Goal: Transaction & Acquisition: Book appointment/travel/reservation

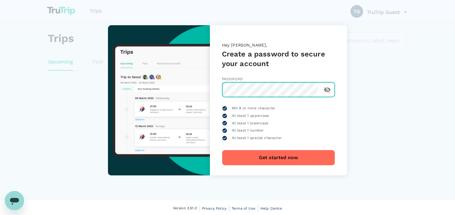
click at [278, 155] on button "Get started now" at bounding box center [278, 158] width 113 height 16
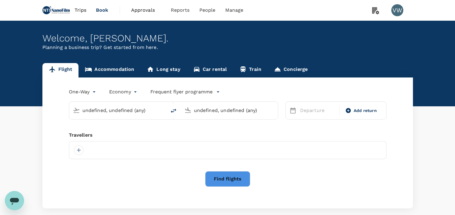
type input "Singapore Changi (SIN)"
type input "Shanghai Pudong Intl (PVG)"
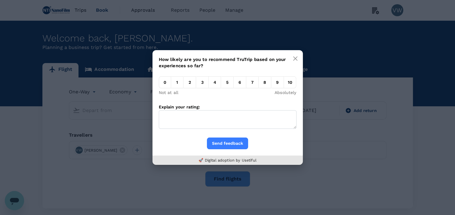
type input "Singapore Changi (SIN)"
type input "Shanghai Pudong Intl (PVG)"
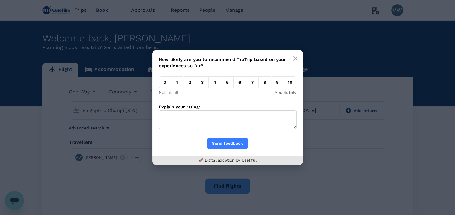
drag, startPoint x: 285, startPoint y: 81, endPoint x: 280, endPoint y: 93, distance: 12.9
click at [285, 81] on em "10" at bounding box center [290, 82] width 12 height 12
click at [284, 84] on input "10" at bounding box center [284, 84] width 0 height 0
click at [230, 145] on button "Send feedback" at bounding box center [227, 144] width 41 height 12
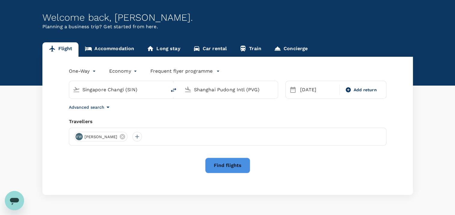
scroll to position [30, 0]
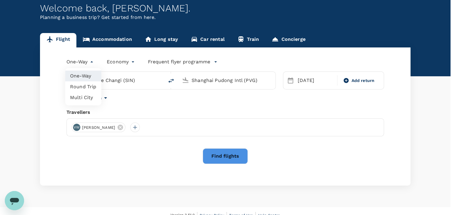
click at [89, 63] on body "Trips Book Approvals 0 Reports People Manage VW Welcome back , [PERSON_NAME] . …" at bounding box center [227, 97] width 455 height 254
click at [88, 84] on li "Round Trip" at bounding box center [83, 86] width 36 height 11
type input "roundtrip"
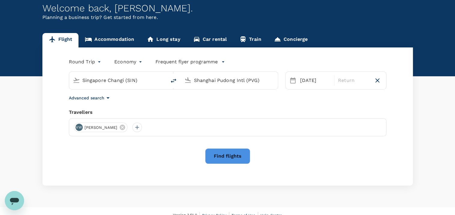
click at [116, 81] on input "Singapore Changi (SIN)" at bounding box center [117, 80] width 71 height 9
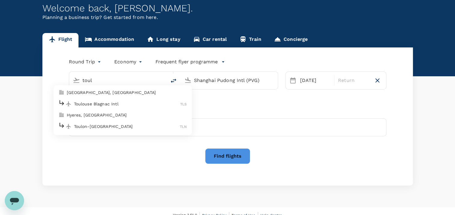
click at [122, 103] on p "Toulouse Blagnac Intl" at bounding box center [127, 104] width 106 height 6
type input "Toulouse Blagnac Intl (TLS)"
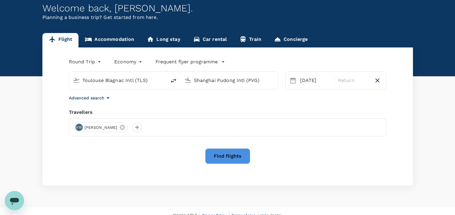
click at [213, 81] on input "Shanghai Pudong Intl (PVG)" at bounding box center [229, 80] width 71 height 9
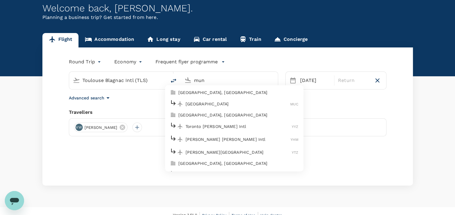
click at [206, 100] on div "Munich MUC" at bounding box center [234, 103] width 129 height 9
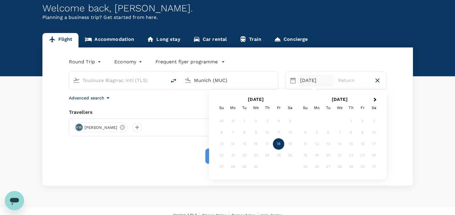
type input "Munich (MUC)"
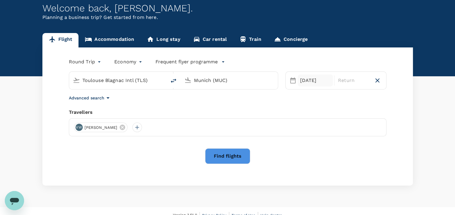
click at [303, 79] on div "[DATE]" at bounding box center [314, 81] width 35 height 12
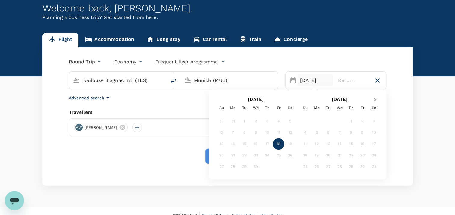
click at [375, 98] on span "Next Month" at bounding box center [375, 99] width 0 height 7
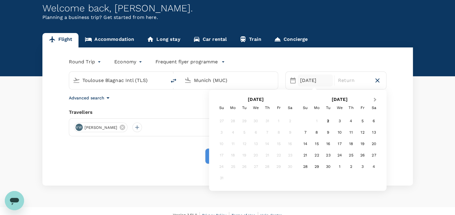
click at [375, 98] on span "Next Month" at bounding box center [375, 99] width 0 height 7
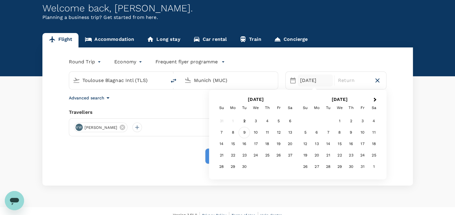
click at [245, 131] on div "9" at bounding box center [244, 132] width 11 height 11
click at [275, 134] on div "12" at bounding box center [278, 132] width 11 height 11
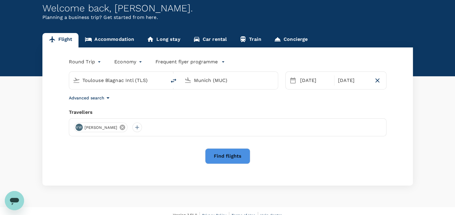
click at [120, 128] on icon at bounding box center [122, 127] width 5 height 5
click at [80, 128] on div at bounding box center [79, 128] width 10 height 10
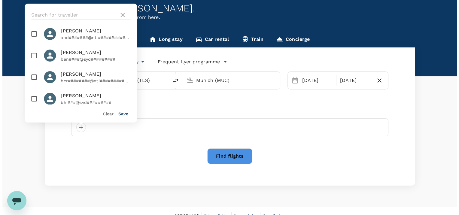
scroll to position [0, 0]
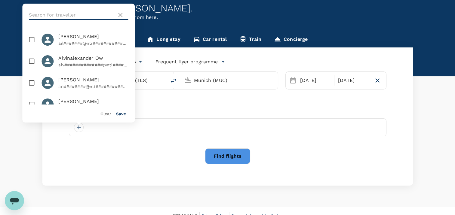
click at [76, 17] on input "text" at bounding box center [71, 15] width 85 height 10
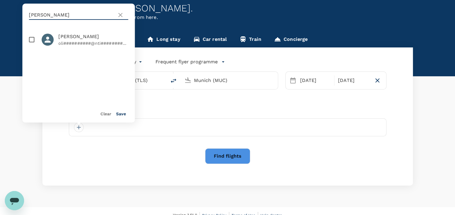
type input "[PERSON_NAME]"
click at [87, 41] on p "oli##########@nti#############" at bounding box center [93, 43] width 70 height 6
checkbox input "true"
click at [122, 115] on button "Save" at bounding box center [121, 113] width 10 height 5
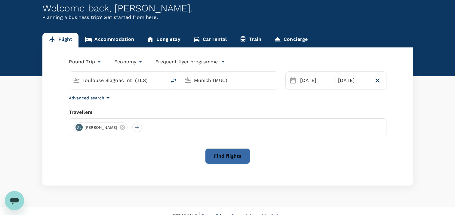
click at [228, 157] on button "Find flights" at bounding box center [227, 156] width 45 height 16
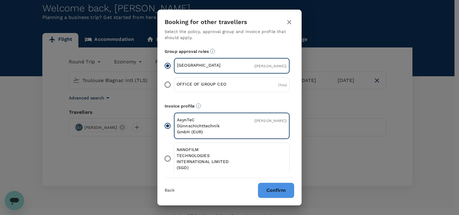
scroll to position [72, 0]
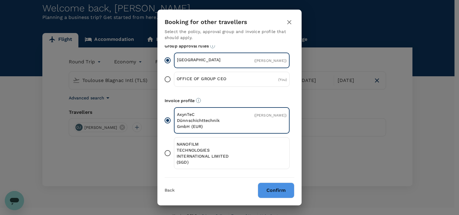
click at [243, 153] on div "NANOFILM TECHNOLOGIES INTERNATIONAL LIMITED (SGD)" at bounding box center [232, 153] width 116 height 32
click at [174, 153] on input "NANOFILM TECHNOLOGIES INTERNATIONAL LIMITED (SGD)" at bounding box center [167, 153] width 13 height 13
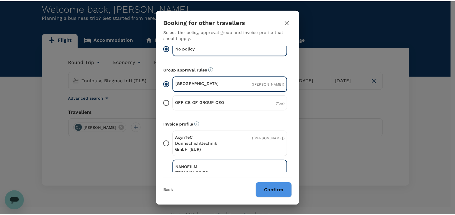
scroll to position [0, 0]
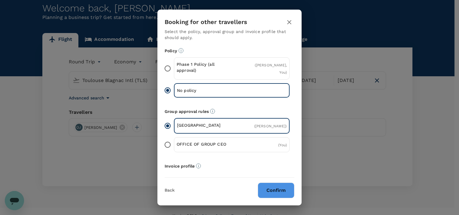
click at [227, 65] on p "Phase 1 Policy (all approval)" at bounding box center [204, 67] width 55 height 12
click at [174, 65] on input "Phase 1 Policy (all approval) ( [PERSON_NAME], You )" at bounding box center [167, 68] width 13 height 13
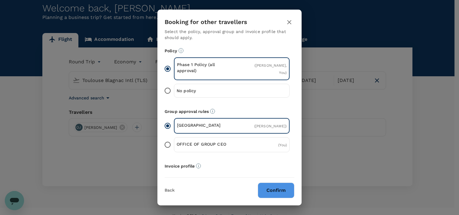
click at [227, 88] on p "No policy" at bounding box center [204, 91] width 55 height 6
click at [174, 87] on input "No policy" at bounding box center [167, 90] width 13 height 13
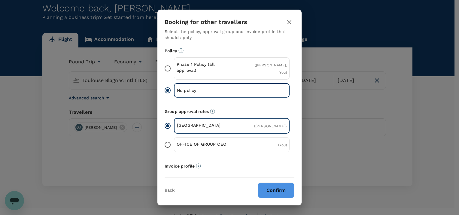
click at [230, 67] on div "Phase 1 Policy (all approval) ( [PERSON_NAME], You )" at bounding box center [232, 68] width 116 height 22
click at [174, 67] on input "Phase 1 Policy (all approval) ( [PERSON_NAME], You )" at bounding box center [167, 68] width 13 height 13
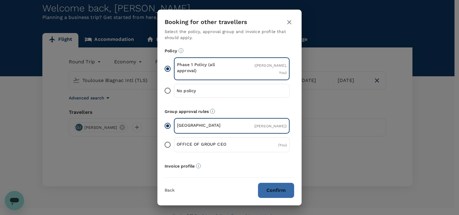
click at [272, 193] on button "Confirm" at bounding box center [276, 191] width 37 height 16
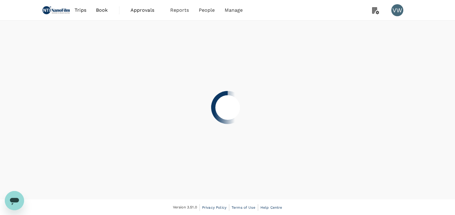
click at [227, 160] on div at bounding box center [227, 107] width 455 height 215
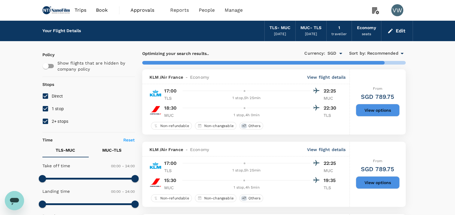
type input "955"
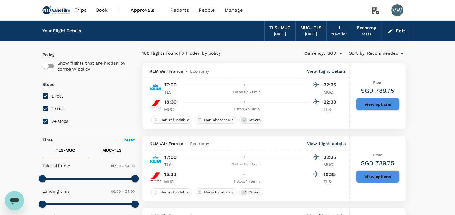
click at [56, 108] on span "1 stop" at bounding box center [58, 108] width 12 height 5
click at [52, 108] on input "1 stop" at bounding box center [45, 108] width 13 height 13
checkbox input "false"
click at [46, 120] on input "2+ stops" at bounding box center [45, 121] width 13 height 13
checkbox input "false"
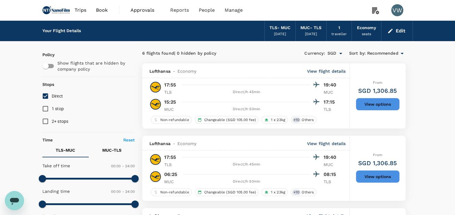
click at [367, 99] on button "View options" at bounding box center [377, 104] width 44 height 13
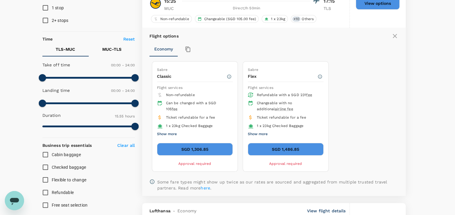
scroll to position [93, 0]
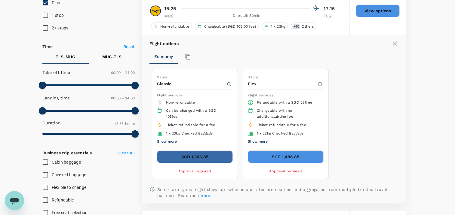
click at [206, 155] on button "SGD 1,306.85" at bounding box center [195, 157] width 76 height 13
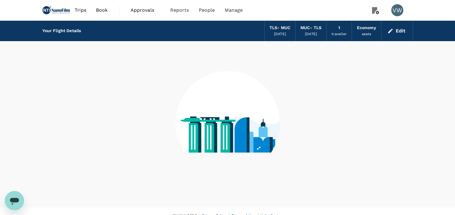
scroll to position [8, 0]
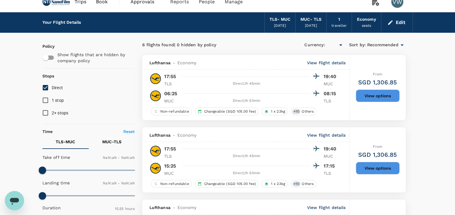
type input "SGD"
type input "1440"
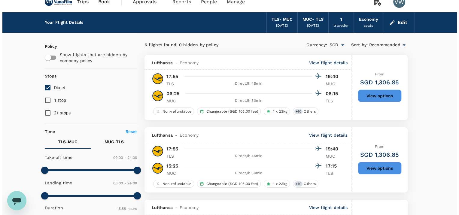
scroll to position [0, 0]
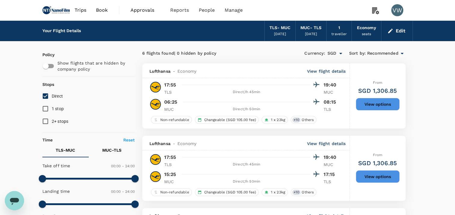
click at [269, 30] on div "TLS - MUC" at bounding box center [279, 28] width 21 height 7
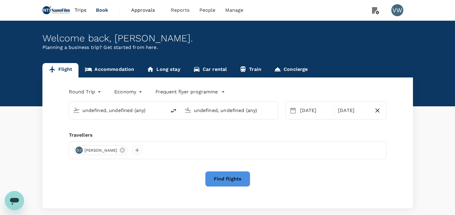
type input "Toulouse Blagnac Intl (TLS)"
type input "Munich (MUC)"
type input "Toulouse Blagnac Intl (TLS)"
type input "Munich (MUC)"
type input "Toulouse Blagnac Intl (TLS)"
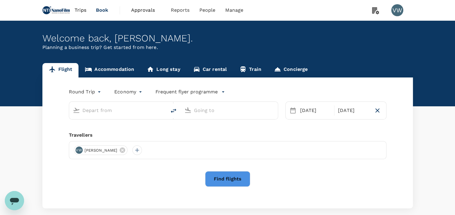
type input "Munich (MUC)"
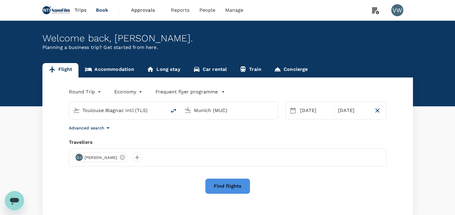
click at [80, 93] on body "Trips Book Approvals 0 Reports People Manage VW Welcome back , [PERSON_NAME] . …" at bounding box center [227, 127] width 455 height 254
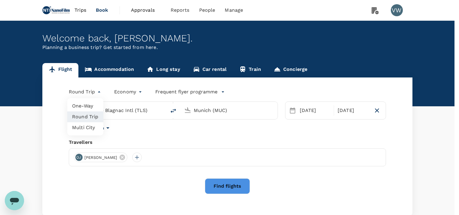
click at [87, 107] on li "One-Way" at bounding box center [85, 106] width 36 height 11
type input "oneway"
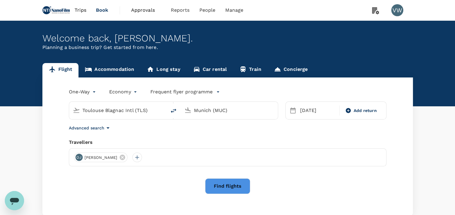
click at [224, 186] on button "Find flights" at bounding box center [227, 186] width 45 height 16
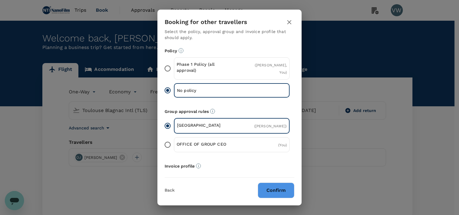
click at [230, 66] on div "Phase 1 Policy (all approval) ( [PERSON_NAME], You )" at bounding box center [232, 68] width 116 height 22
click at [174, 66] on input "Phase 1 Policy (all approval) ( [PERSON_NAME], You )" at bounding box center [167, 68] width 13 height 13
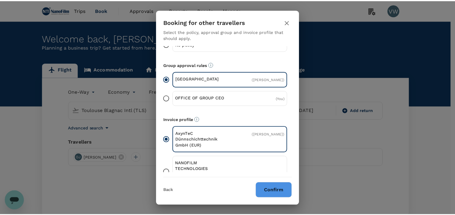
scroll to position [72, 0]
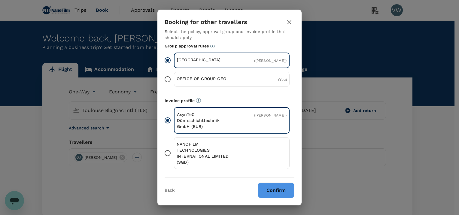
click at [227, 156] on p "NANOFILM TECHNOLOGIES INTERNATIONAL LIMITED (SGD)" at bounding box center [204, 153] width 55 height 24
click at [174, 156] on input "NANOFILM TECHNOLOGIES INTERNATIONAL LIMITED (SGD)" at bounding box center [167, 153] width 13 height 13
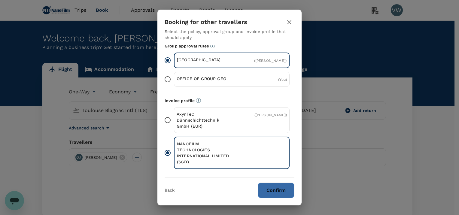
click at [262, 191] on button "Confirm" at bounding box center [276, 191] width 37 height 16
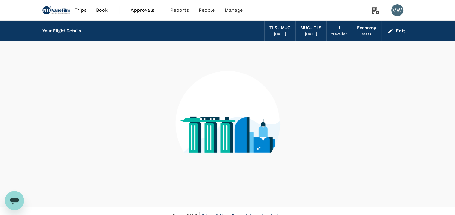
click at [228, 185] on icon at bounding box center [227, 118] width 105 height 155
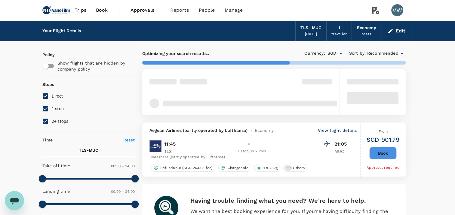
click at [59, 110] on span "1 stop" at bounding box center [58, 108] width 12 height 5
click at [52, 110] on input "1 stop" at bounding box center [45, 108] width 13 height 13
checkbox input "false"
click at [60, 119] on span "2+ stops" at bounding box center [60, 121] width 17 height 5
click at [52, 119] on input "2+ stops" at bounding box center [45, 121] width 13 height 13
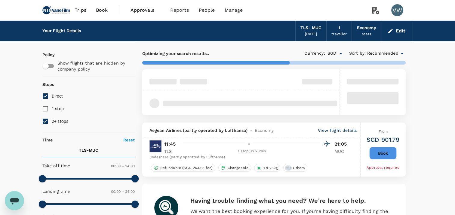
checkbox input "false"
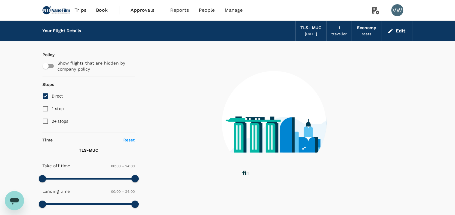
type input "1195"
checkbox input "false"
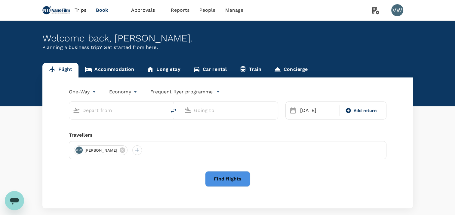
type input "Toulouse Blagnac Intl (TLS)"
type input "Munich (MUC)"
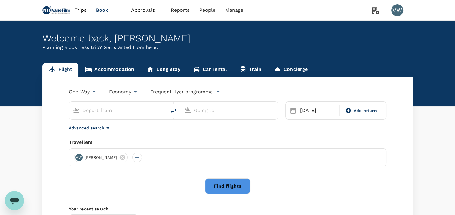
type input "Toulouse Blagnac Intl (TLS)"
type input "Munich (MUC)"
click at [157, 112] on div "Toulouse Blagnac Intl (TLS)" at bounding box center [122, 111] width 80 height 10
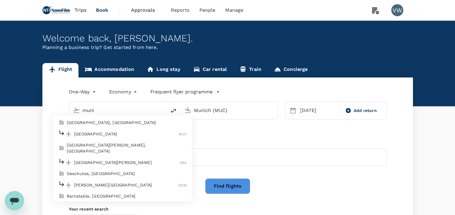
click at [130, 132] on p "[GEOGRAPHIC_DATA]" at bounding box center [126, 134] width 105 height 6
type input "Munich (MUC)"
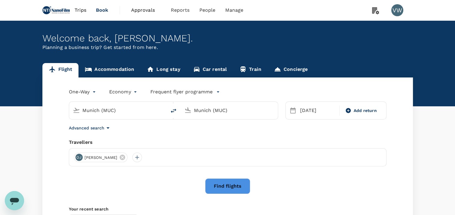
click at [231, 112] on input "Munich (MUC)" at bounding box center [229, 110] width 71 height 9
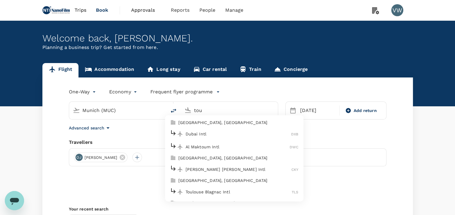
click at [204, 178] on p "[GEOGRAPHIC_DATA], [GEOGRAPHIC_DATA]" at bounding box center [238, 181] width 120 height 6
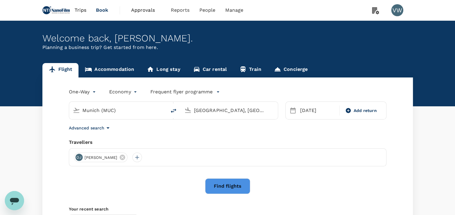
drag, startPoint x: 249, startPoint y: 111, endPoint x: 216, endPoint y: 111, distance: 32.5
click at [215, 111] on input "[GEOGRAPHIC_DATA], [GEOGRAPHIC_DATA] (any)" at bounding box center [229, 110] width 71 height 9
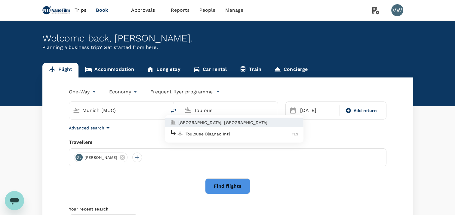
click at [217, 127] on li "Toulouse Blagnac Intl TLS" at bounding box center [234, 133] width 138 height 13
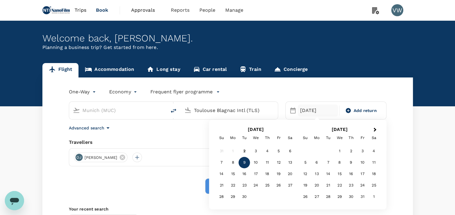
type input "Toulouse Blagnac Intl (TLS)"
click at [275, 162] on div "12" at bounding box center [278, 162] width 11 height 11
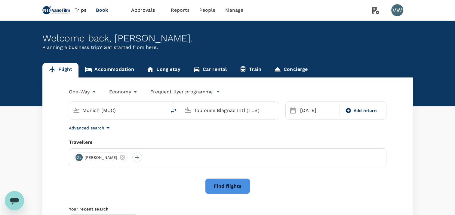
click at [227, 183] on button "Find flights" at bounding box center [227, 186] width 45 height 16
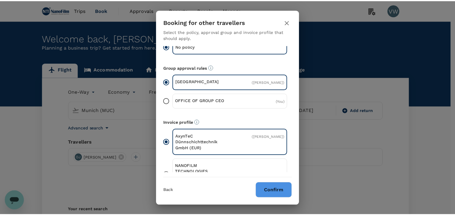
scroll to position [72, 0]
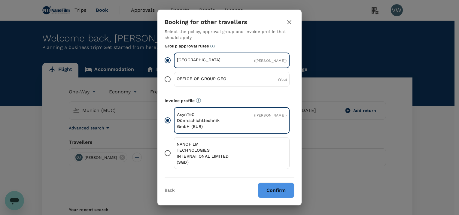
click at [197, 149] on p "NANOFILM TECHNOLOGIES INTERNATIONAL LIMITED (SGD)" at bounding box center [204, 153] width 55 height 24
click at [174, 149] on input "NANOFILM TECHNOLOGIES INTERNATIONAL LIMITED (SGD)" at bounding box center [167, 153] width 13 height 13
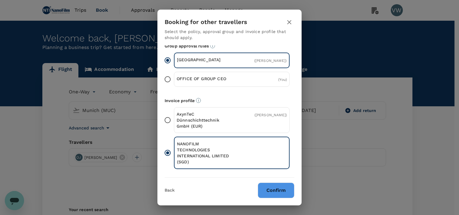
click at [278, 190] on button "Confirm" at bounding box center [276, 191] width 37 height 16
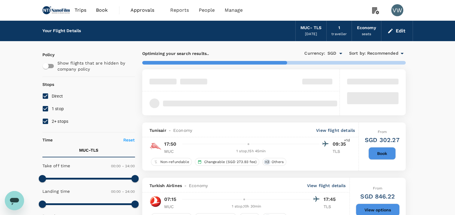
drag, startPoint x: 44, startPoint y: 108, endPoint x: 43, endPoint y: 116, distance: 8.0
click at [44, 109] on input "1 stop" at bounding box center [45, 108] width 13 height 13
checkbox input "false"
click at [43, 120] on input "2+ stops" at bounding box center [45, 121] width 13 height 13
checkbox input "false"
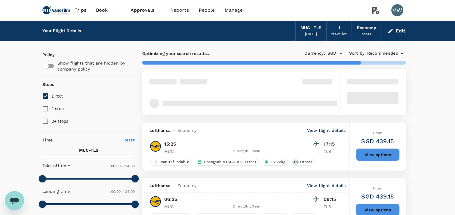
type input "1335"
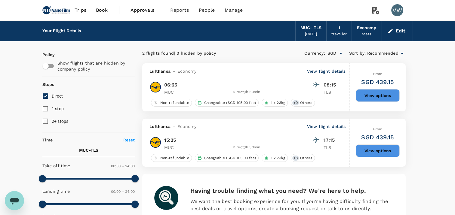
click at [371, 148] on button "View options" at bounding box center [377, 151] width 44 height 13
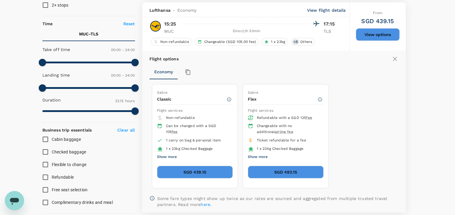
scroll to position [119, 0]
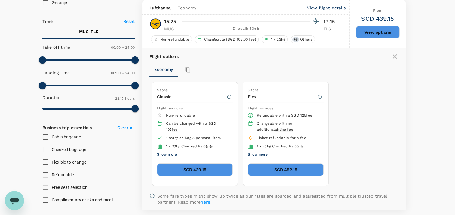
click at [205, 164] on button "SGD 439.15" at bounding box center [195, 169] width 76 height 13
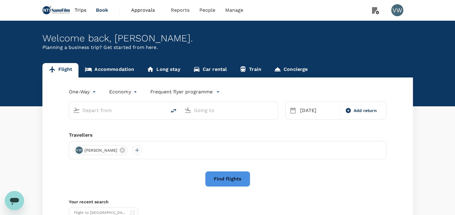
type input "Munich (MUC)"
type input "Toulouse Blagnac Intl (TLS)"
type input "Munich (MUC)"
type input "Toulouse Blagnac Intl (TLS)"
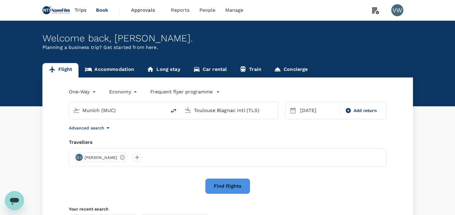
drag, startPoint x: 130, startPoint y: 113, endPoint x: 29, endPoint y: 87, distance: 104.1
click at [32, 103] on div "Flight Accommodation Long stay Car rental Train Concierge One-Way oneway Econom…" at bounding box center [227, 155] width 455 height 185
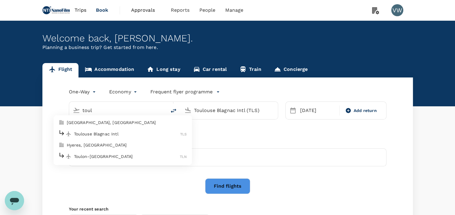
drag, startPoint x: 97, startPoint y: 134, endPoint x: 174, endPoint y: 125, distance: 78.0
click at [97, 134] on p "Toulouse Blagnac Intl" at bounding box center [127, 134] width 106 height 6
type input "Toulouse Blagnac Intl (TLS)"
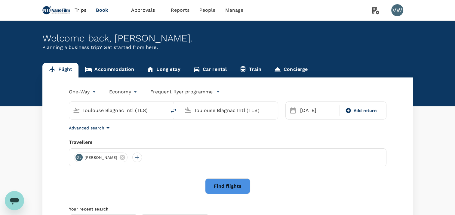
click at [227, 117] on div "Toulouse Blagnac Intl (TLS)" at bounding box center [229, 110] width 97 height 17
click at [227, 112] on input "Toulouse Blagnac Intl (TLS)" at bounding box center [229, 110] width 71 height 9
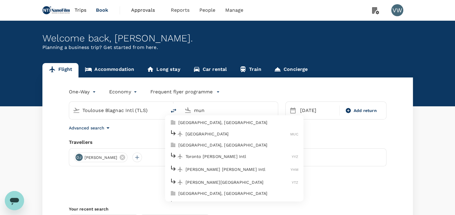
click at [203, 133] on p "[GEOGRAPHIC_DATA]" at bounding box center [237, 134] width 105 height 6
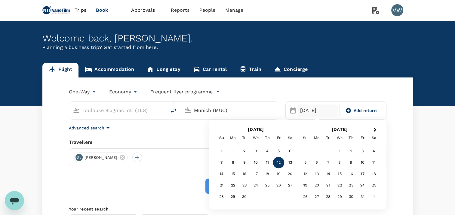
type input "Munich (MUC)"
click at [308, 107] on div "[DATE]" at bounding box center [317, 111] width 41 height 12
click at [246, 162] on div "9" at bounding box center [244, 162] width 11 height 11
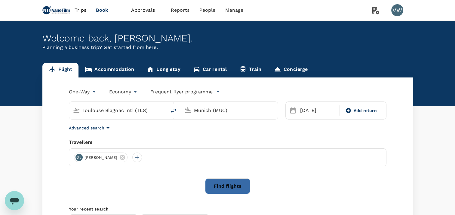
click at [223, 187] on button "Find flights" at bounding box center [227, 186] width 45 height 16
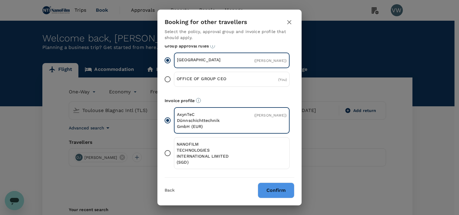
scroll to position [72, 0]
click at [196, 147] on p "NANOFILM TECHNOLOGIES INTERNATIONAL LIMITED (SGD)" at bounding box center [204, 153] width 55 height 24
drag, startPoint x: 196, startPoint y: 147, endPoint x: 218, endPoint y: 142, distance: 22.6
click at [218, 142] on p "NANOFILM TECHNOLOGIES INTERNATIONAL LIMITED (SGD)" at bounding box center [204, 153] width 55 height 24
click at [174, 147] on input "NANOFILM TECHNOLOGIES INTERNATIONAL LIMITED (SGD)" at bounding box center [167, 153] width 13 height 13
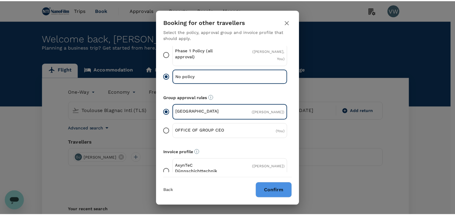
scroll to position [0, 0]
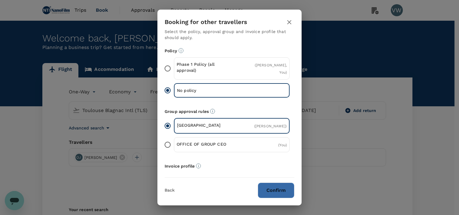
click at [277, 189] on button "Confirm" at bounding box center [276, 191] width 37 height 16
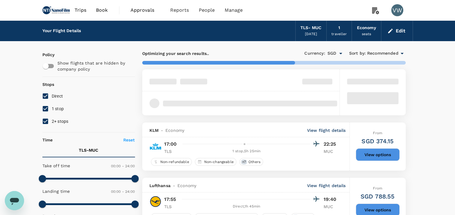
click at [56, 108] on span "1 stop" at bounding box center [58, 108] width 12 height 5
click at [52, 108] on input "1 stop" at bounding box center [45, 108] width 13 height 13
checkbox input "false"
click at [59, 120] on span "2+ stops" at bounding box center [60, 121] width 17 height 5
click at [52, 120] on input "2+ stops" at bounding box center [45, 121] width 13 height 13
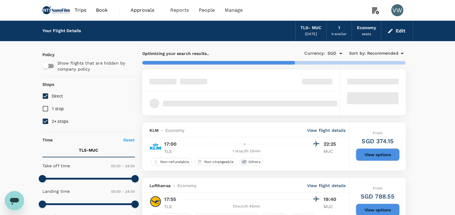
checkbox input "false"
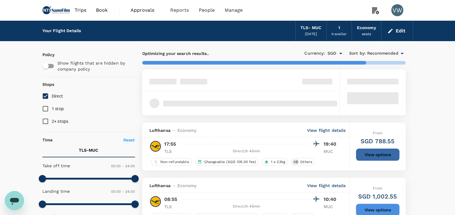
click at [371, 154] on button "View options" at bounding box center [377, 154] width 44 height 13
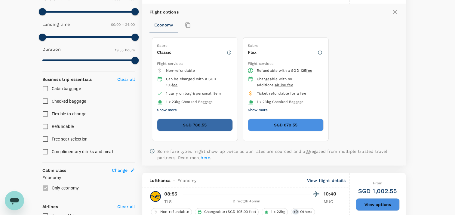
click at [209, 121] on button "SGD 788.55" at bounding box center [195, 125] width 76 height 13
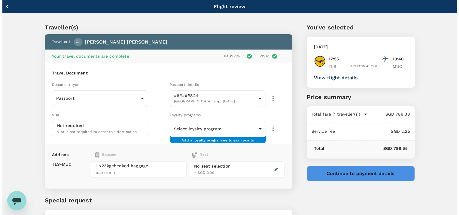
scroll to position [8, 0]
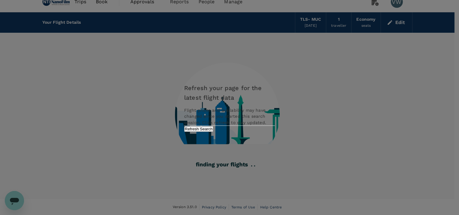
click at [213, 132] on button "Refresh Search" at bounding box center [198, 129] width 29 height 6
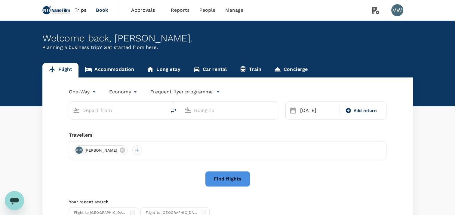
type input "Toulouse Blagnac Intl (TLS)"
type input "Munich (MUC)"
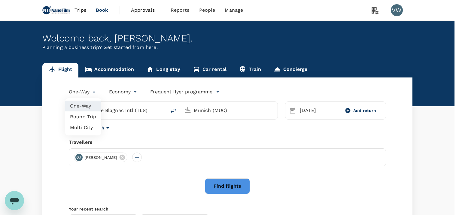
click at [95, 93] on body "Trips Book Approvals 0 Reports People Manage VW Welcome back , [PERSON_NAME] . …" at bounding box center [229, 143] width 459 height 286
click at [84, 128] on li "Multi City" at bounding box center [83, 127] width 36 height 11
type input "multicity"
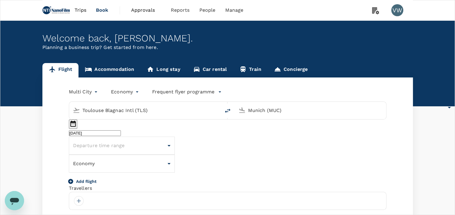
click at [113, 109] on input "Toulouse Blagnac Intl (TLS)" at bounding box center [144, 110] width 125 height 9
click at [120, 124] on p "[GEOGRAPHIC_DATA], [GEOGRAPHIC_DATA]" at bounding box center [153, 123] width 120 height 6
type input "[GEOGRAPHIC_DATA], [GEOGRAPHIC_DATA] (any)"
drag, startPoint x: 244, startPoint y: 111, endPoint x: 197, endPoint y: 109, distance: 46.9
click at [197, 109] on div "[GEOGRAPHIC_DATA], [GEOGRAPHIC_DATA] (any) [GEOGRAPHIC_DATA] (MUC)" at bounding box center [227, 111] width 317 height 18
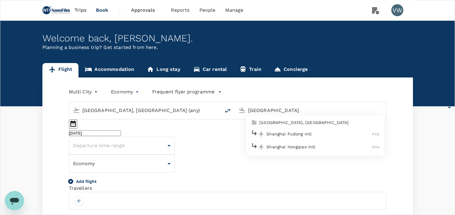
click at [288, 132] on p "Shanghai Pudong Intl" at bounding box center [318, 134] width 105 height 6
type input "Shanghai Pudong Intl (PVG)"
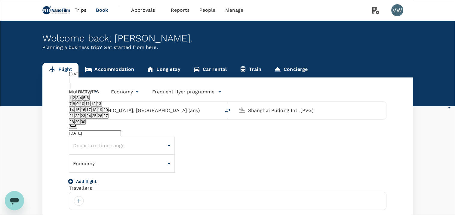
click at [75, 113] on button "21" at bounding box center [72, 116] width 6 height 6
type input "[DATE]"
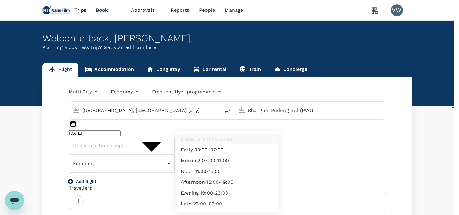
click at [232, 134] on ul "Departure time range Early 03:00-07:00 Morning 07:00-11:00 Noon 11:00-15:00 Aft…" at bounding box center [227, 171] width 102 height 81
click at [64, 149] on div at bounding box center [229, 107] width 459 height 215
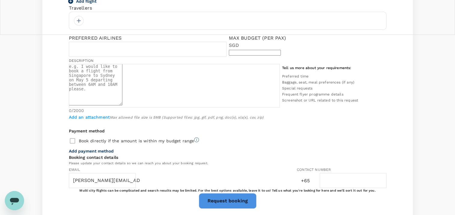
scroll to position [30, 0]
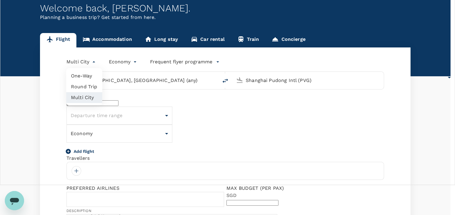
click at [94, 63] on body "Trips Book Approvals 0 Reports People Manage VW Welcome back , [PERSON_NAME] . …" at bounding box center [227, 208] width 455 height 476
click at [94, 63] on div at bounding box center [229, 107] width 459 height 215
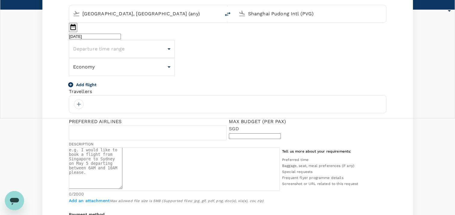
scroll to position [0, 0]
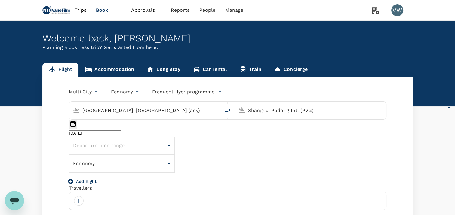
click at [312, 178] on div "Add flight" at bounding box center [227, 181] width 317 height 7
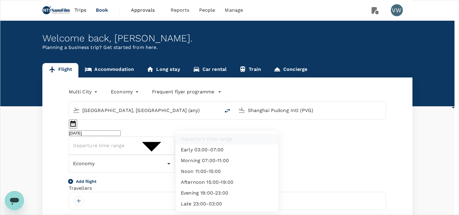
click at [229, 170] on li "Noon 11:00-15:00" at bounding box center [227, 171] width 102 height 11
type input "noon"
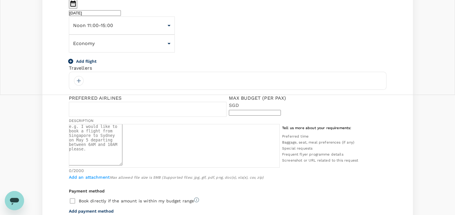
scroll to position [270, 0]
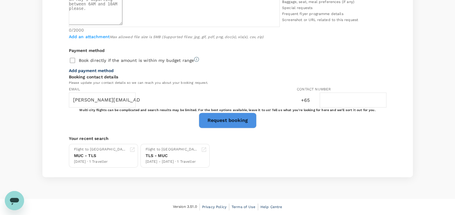
click at [234, 128] on button "Request booking" at bounding box center [228, 121] width 58 height 16
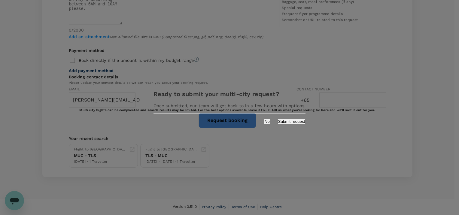
click at [264, 120] on button "No" at bounding box center [267, 122] width 6 height 6
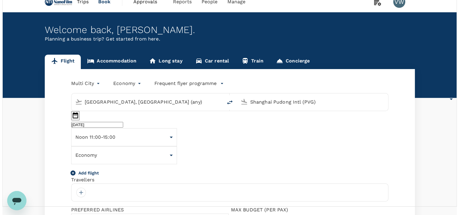
scroll to position [0, 0]
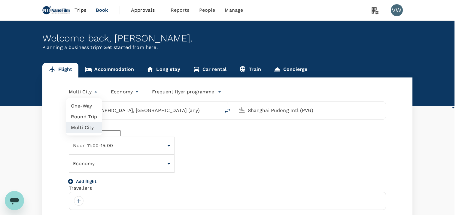
click at [86, 106] on li "One-Way" at bounding box center [84, 106] width 36 height 11
type input "oneway"
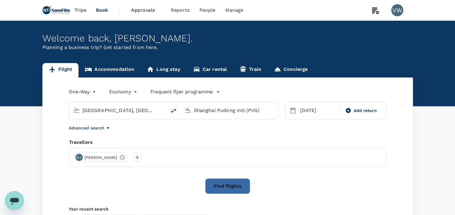
click at [229, 186] on button "Find flights" at bounding box center [227, 186] width 45 height 16
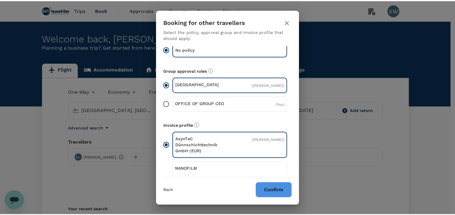
scroll to position [72, 0]
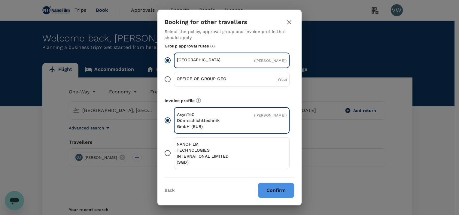
click at [209, 153] on p "NANOFILM TECHNOLOGIES INTERNATIONAL LIMITED (SGD)" at bounding box center [204, 153] width 55 height 24
click at [174, 153] on input "NANOFILM TECHNOLOGIES INTERNATIONAL LIMITED (SGD)" at bounding box center [167, 153] width 13 height 13
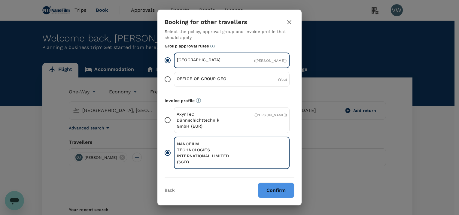
click at [277, 189] on button "Confirm" at bounding box center [276, 191] width 37 height 16
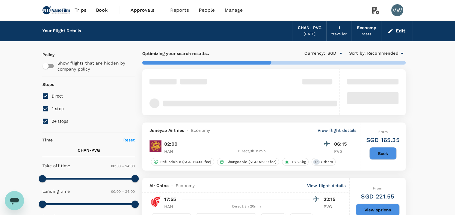
type input "1375"
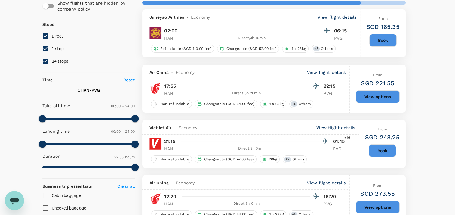
scroll to position [90, 0]
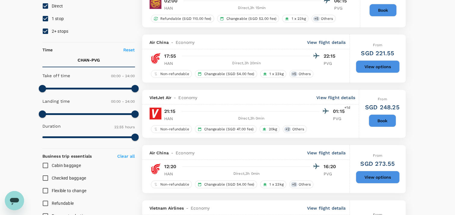
click at [47, 19] on input "1 stop" at bounding box center [45, 18] width 13 height 13
checkbox input "false"
click at [47, 29] on input "2+ stops" at bounding box center [45, 31] width 13 height 13
checkbox input "false"
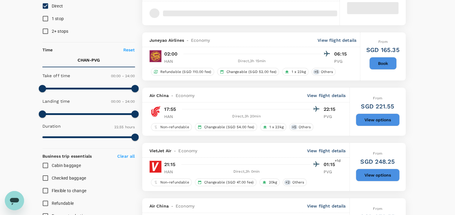
type input "SGD"
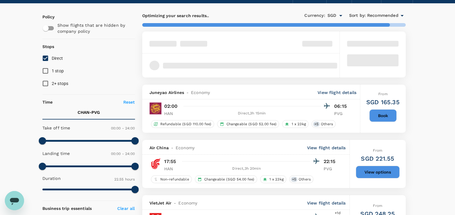
scroll to position [30, 0]
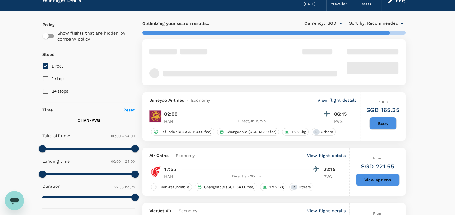
type input "2725"
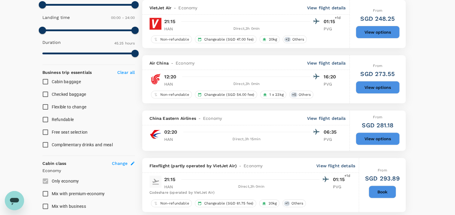
scroll to position [180, 0]
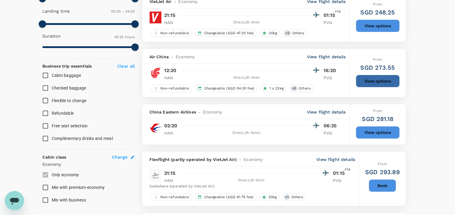
click at [371, 77] on button "View options" at bounding box center [377, 81] width 44 height 13
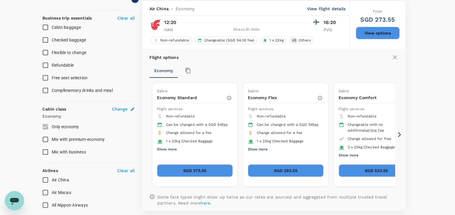
scroll to position [229, 0]
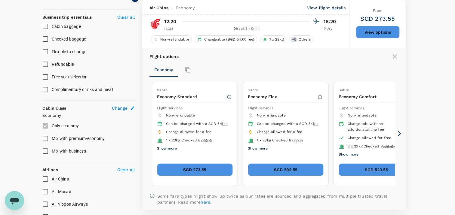
click at [198, 168] on button "SGD 273.55" at bounding box center [195, 169] width 76 height 13
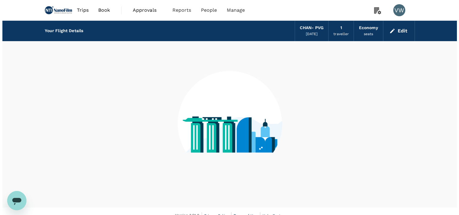
scroll to position [8, 0]
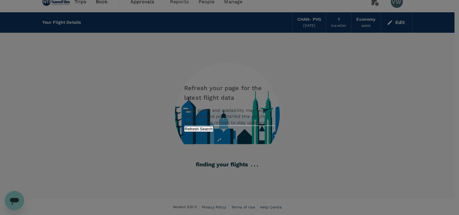
click at [213, 132] on button "Refresh Search" at bounding box center [198, 129] width 29 height 6
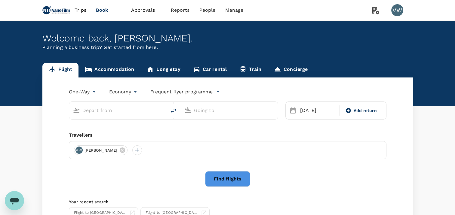
type input "[GEOGRAPHIC_DATA], [GEOGRAPHIC_DATA] (any)"
type input "Shanghai Pudong Intl (PVG)"
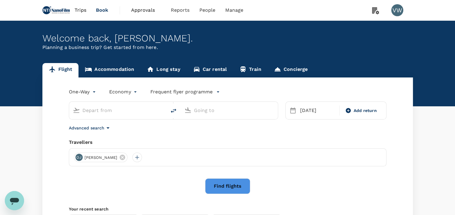
type input "[GEOGRAPHIC_DATA], [GEOGRAPHIC_DATA] (any)"
type input "Shanghai Pudong Intl (PVG)"
drag, startPoint x: 67, startPoint y: 111, endPoint x: 12, endPoint y: 110, distance: 55.3
click at [12, 110] on div "Flight Accommodation Long stay Car rental Train Concierge One-Way oneway Econom…" at bounding box center [227, 155] width 455 height 185
type input "a"
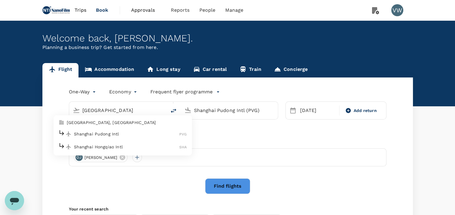
click at [96, 133] on p "Shanghai Pudong Intl" at bounding box center [126, 134] width 105 height 6
type input "Shanghai Pudong Intl (PVG)"
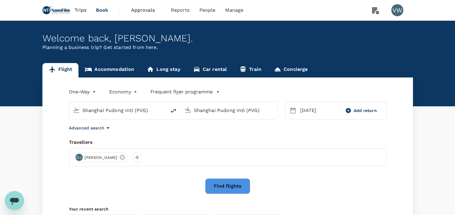
drag, startPoint x: 263, startPoint y: 109, endPoint x: 124, endPoint y: 108, distance: 138.8
click at [124, 108] on div "Shanghai Pudong Intl (PVG) Shanghai Pudong Intl (PVG)" at bounding box center [173, 111] width 209 height 18
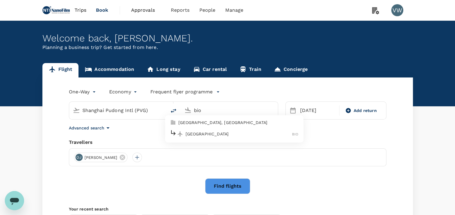
click at [229, 132] on p "[GEOGRAPHIC_DATA]" at bounding box center [238, 134] width 107 height 6
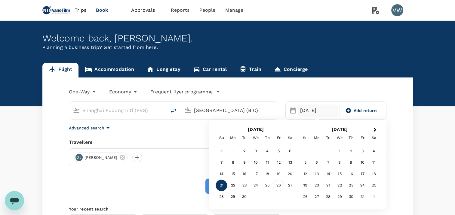
type input "[GEOGRAPHIC_DATA] (BIO)"
click at [278, 186] on div "26" at bounding box center [278, 185] width 11 height 11
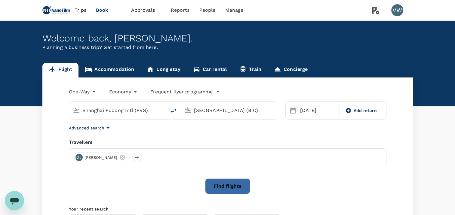
click at [223, 188] on button "Find flights" at bounding box center [227, 186] width 45 height 16
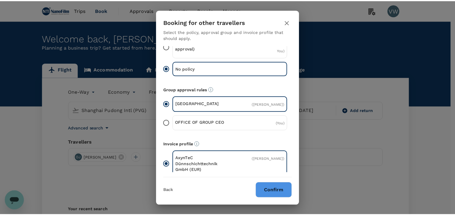
scroll to position [72, 0]
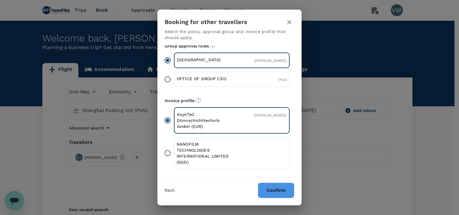
click at [207, 151] on p "NANOFILM TECHNOLOGIES INTERNATIONAL LIMITED (SGD)" at bounding box center [204, 153] width 55 height 24
click at [174, 151] on input "NANOFILM TECHNOLOGIES INTERNATIONAL LIMITED (SGD)" at bounding box center [167, 153] width 13 height 13
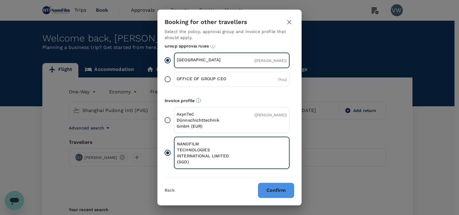
click at [270, 192] on button "Confirm" at bounding box center [276, 191] width 37 height 16
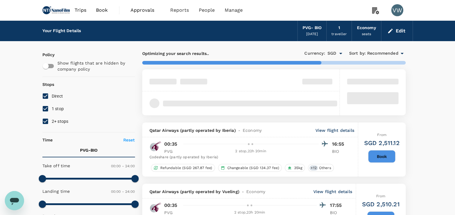
type input "2475"
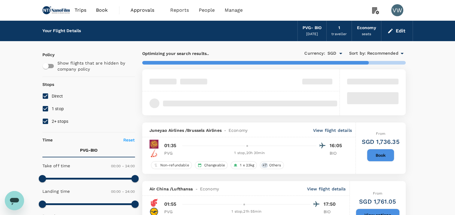
scroll to position [60, 0]
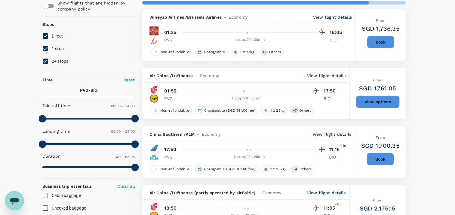
click at [44, 44] on input "1 stop" at bounding box center [45, 48] width 13 height 13
checkbox input "false"
click at [48, 59] on input "2+ stops" at bounding box center [45, 61] width 13 height 13
checkbox input "false"
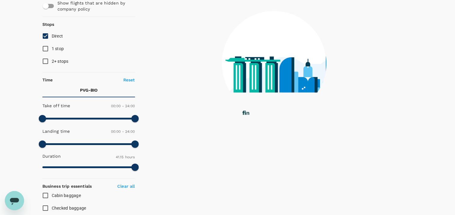
type input "3145"
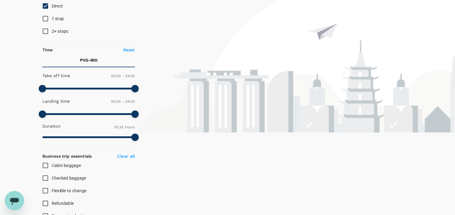
scroll to position [0, 0]
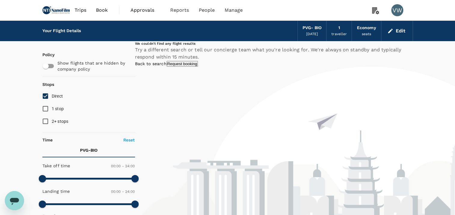
click at [46, 109] on input "1 stop" at bounding box center [45, 108] width 13 height 13
checkbox input "true"
click at [46, 119] on input "2+ stops" at bounding box center [45, 121] width 13 height 13
checkbox input "true"
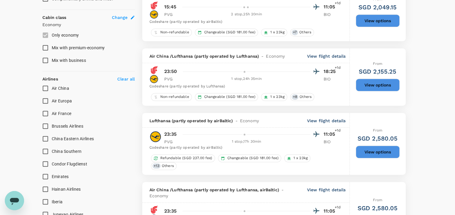
scroll to position [331, 0]
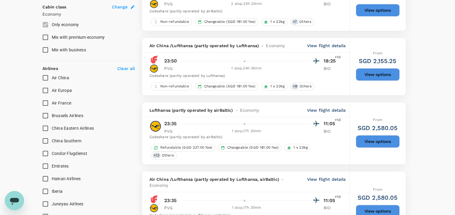
click at [244, 124] on div at bounding box center [244, 124] width 4 height 4
click at [246, 128] on div "1 stop , 17h 30min" at bounding box center [246, 131] width 127 height 6
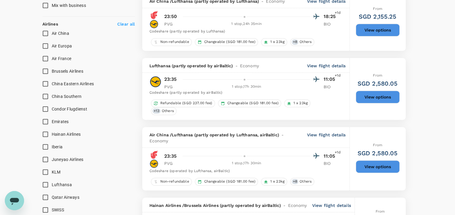
scroll to position [361, 0]
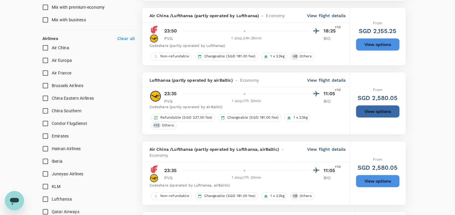
click at [372, 108] on button "View options" at bounding box center [377, 111] width 44 height 13
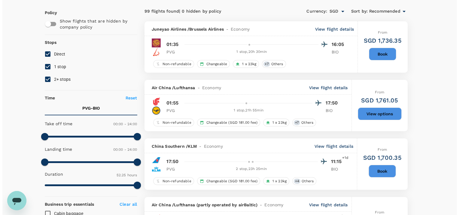
scroll to position [0, 0]
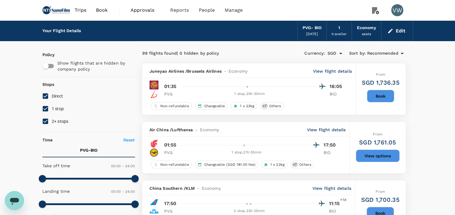
click at [370, 31] on div "seats" at bounding box center [366, 34] width 10 height 6
click at [368, 30] on div "Economy" at bounding box center [365, 28] width 19 height 7
click at [368, 23] on div "Economy seats" at bounding box center [366, 31] width 29 height 20
click at [389, 28] on icon "button" at bounding box center [390, 31] width 6 height 6
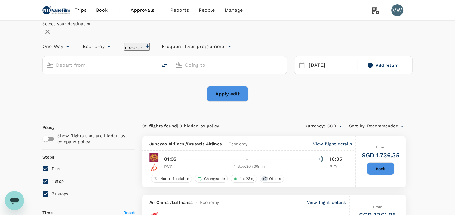
type input "Shanghai Pudong Intl (PVG)"
type input "[GEOGRAPHIC_DATA] (BIO)"
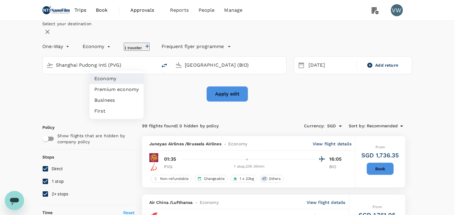
click at [125, 90] on li "Premium economy" at bounding box center [117, 89] width 54 height 11
type input "premium-economy"
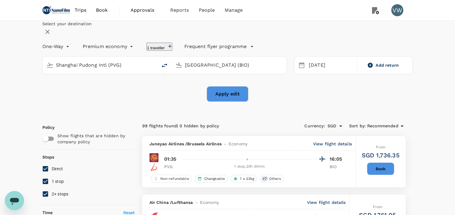
click at [236, 102] on button "Apply edit" at bounding box center [227, 94] width 42 height 16
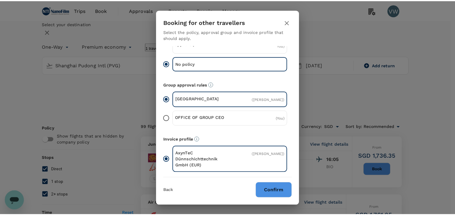
scroll to position [72, 0]
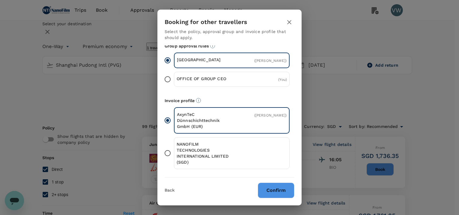
click at [201, 147] on p "NANOFILM TECHNOLOGIES INTERNATIONAL LIMITED (SGD)" at bounding box center [204, 153] width 55 height 24
click at [174, 147] on input "NANOFILM TECHNOLOGIES INTERNATIONAL LIMITED (SGD)" at bounding box center [167, 153] width 13 height 13
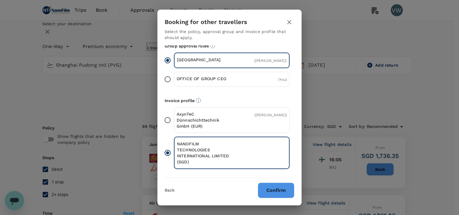
drag, startPoint x: 201, startPoint y: 147, endPoint x: 276, endPoint y: 186, distance: 84.3
click at [276, 186] on button "Confirm" at bounding box center [276, 191] width 37 height 16
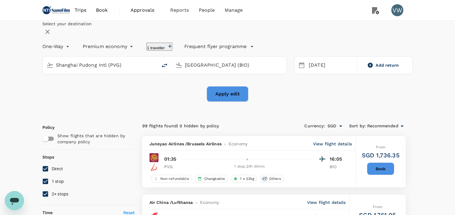
checkbox input "false"
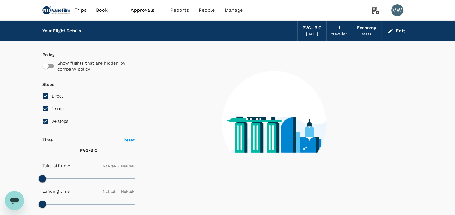
type input "1440"
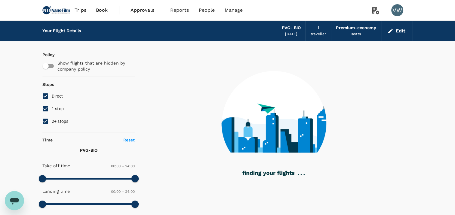
type input "1995"
checkbox input "true"
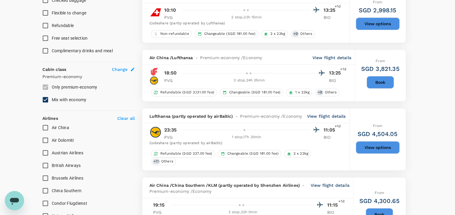
scroll to position [270, 0]
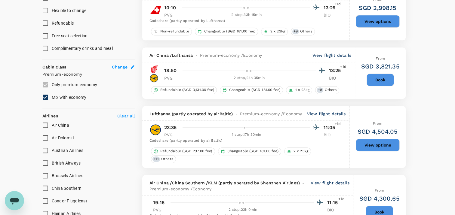
click at [372, 142] on button "View options" at bounding box center [377, 145] width 44 height 13
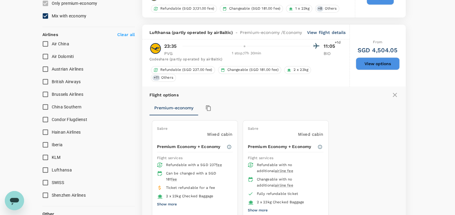
scroll to position [376, 0]
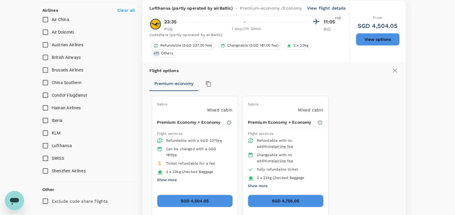
click at [199, 195] on button "SGD 4,504.05" at bounding box center [195, 201] width 76 height 13
